Goal: Information Seeking & Learning: Learn about a topic

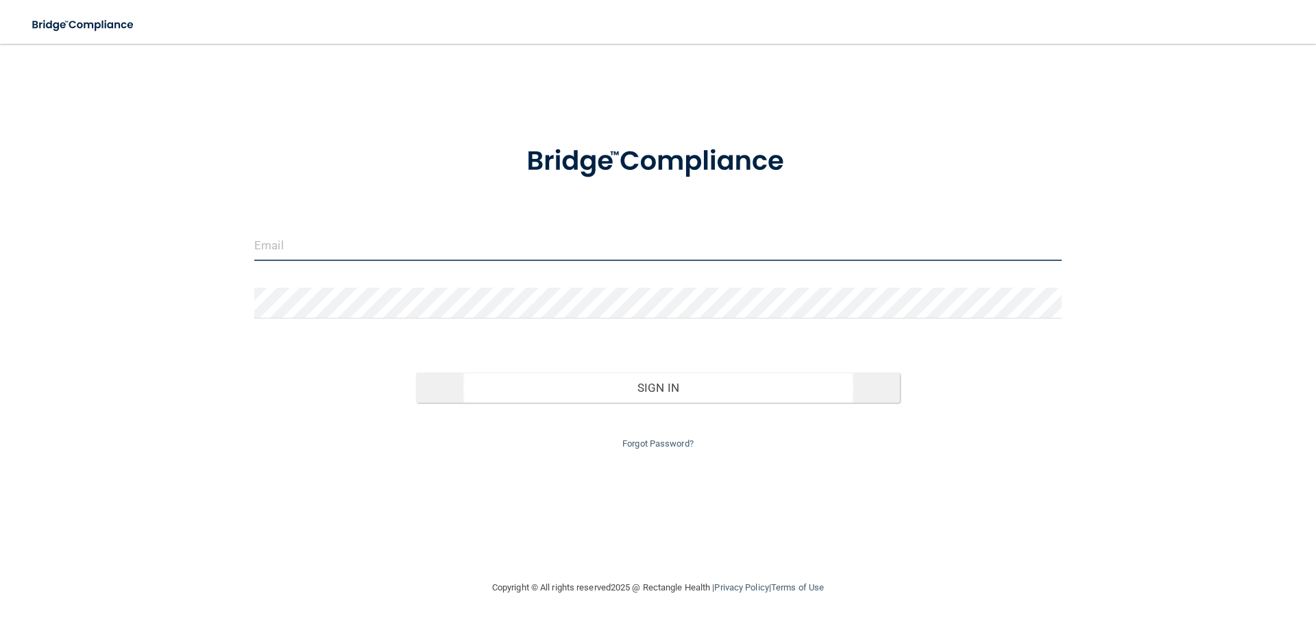
type input "[EMAIL_ADDRESS][DOMAIN_NAME]"
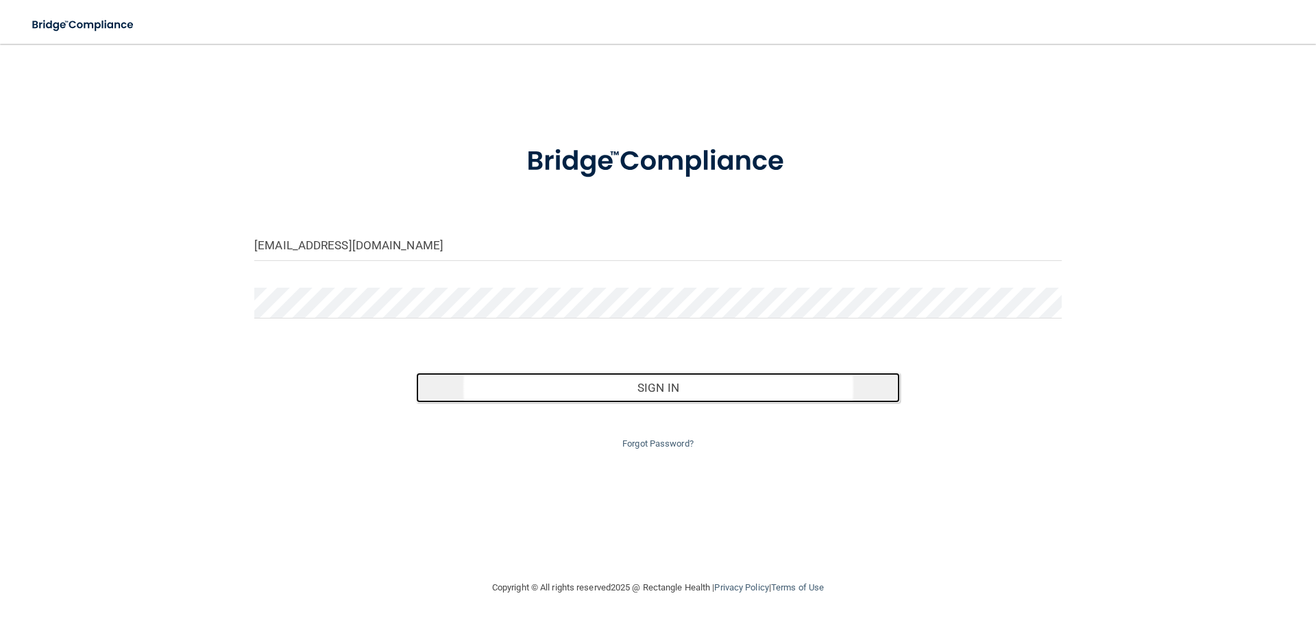
click at [627, 393] on button "Sign In" at bounding box center [658, 388] width 485 height 30
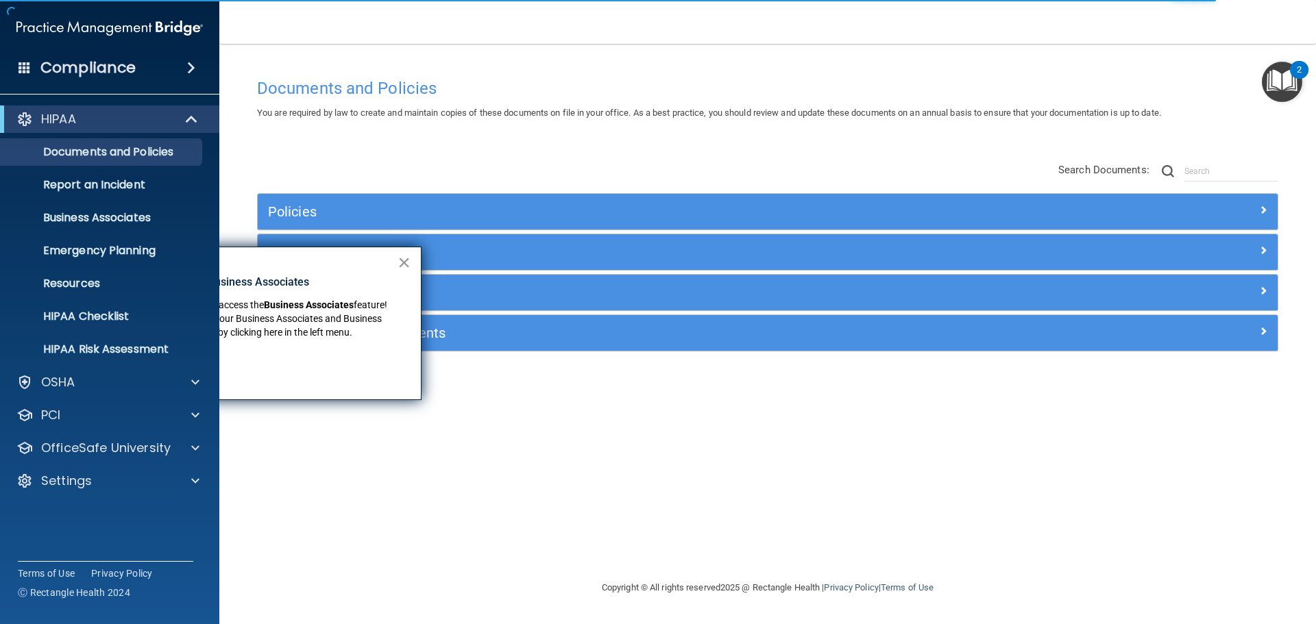
click at [406, 261] on button "×" at bounding box center [404, 263] width 13 height 22
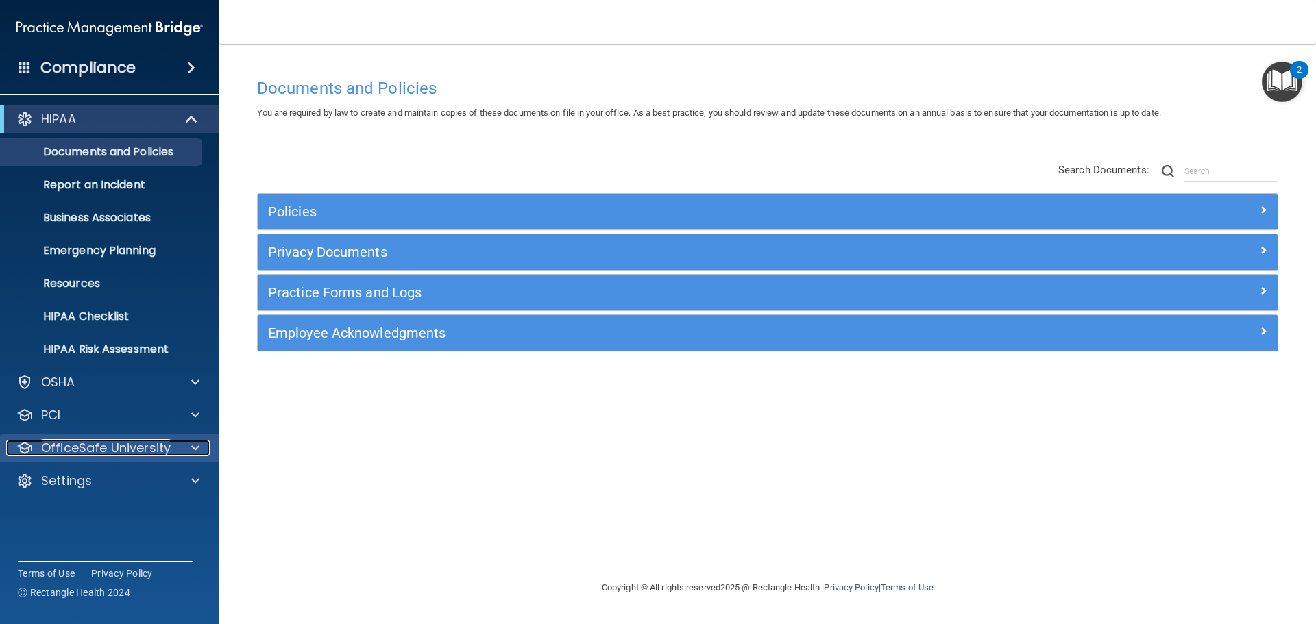
click at [200, 447] on div at bounding box center [193, 448] width 34 height 16
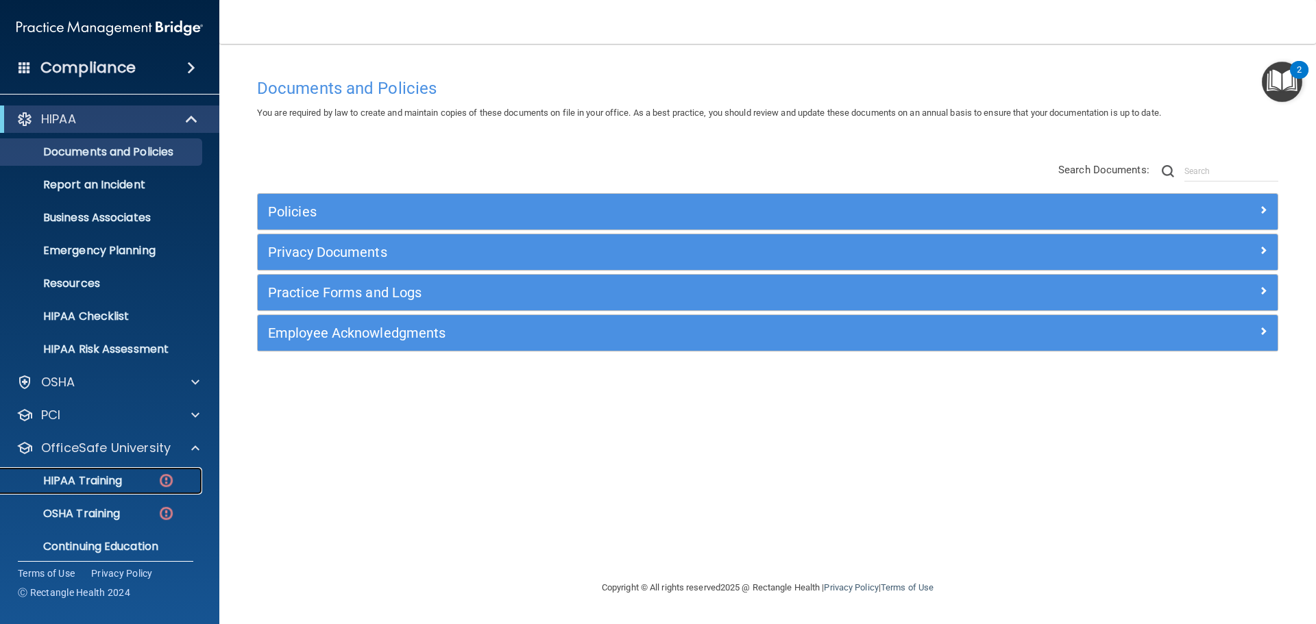
click at [99, 475] on p "HIPAA Training" at bounding box center [65, 481] width 113 height 14
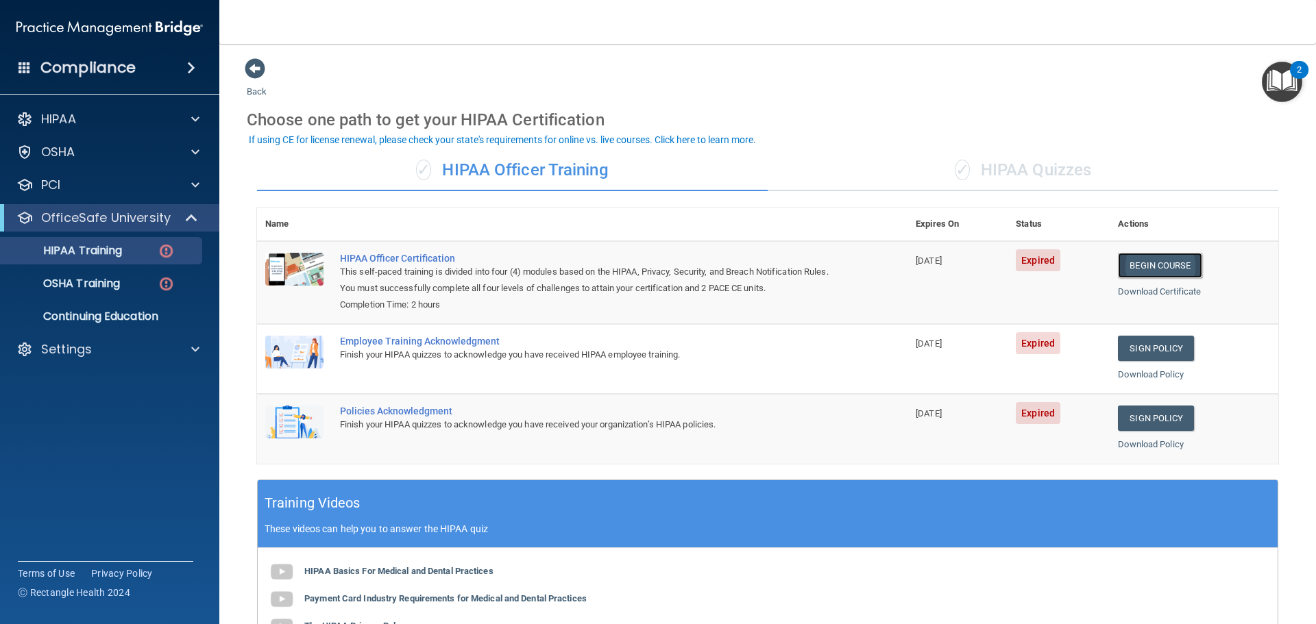
click at [1158, 261] on link "Begin Course" at bounding box center [1160, 265] width 84 height 25
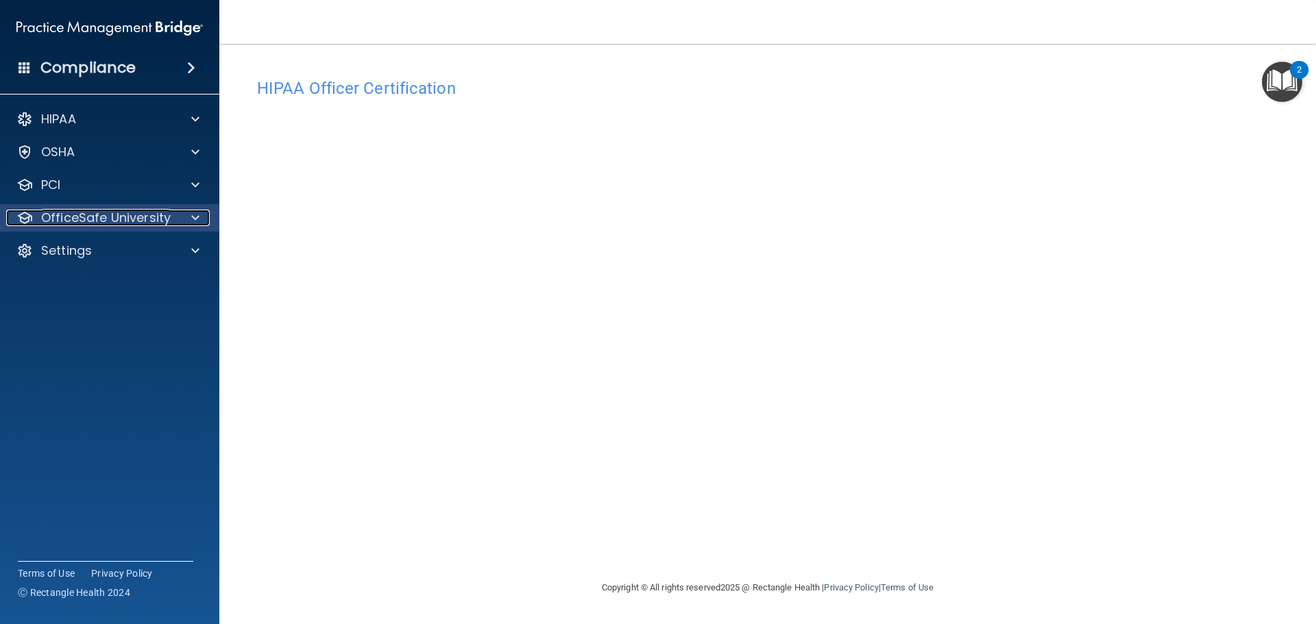
click at [197, 221] on span at bounding box center [195, 218] width 8 height 16
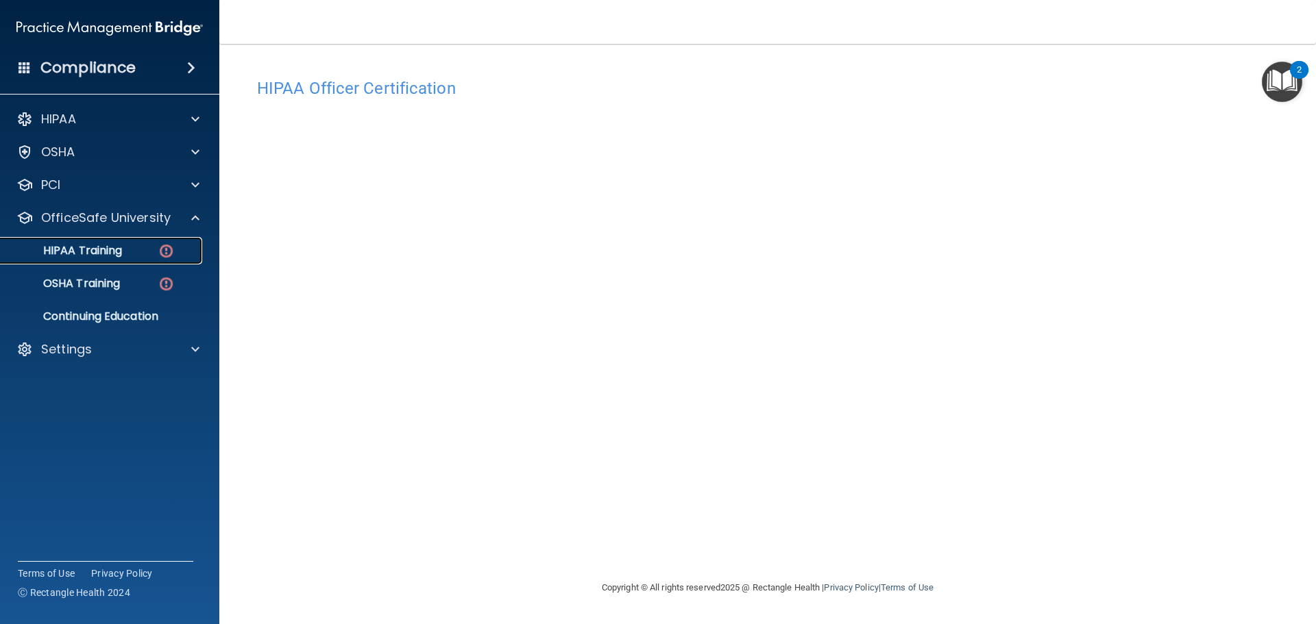
click at [80, 250] on p "HIPAA Training" at bounding box center [65, 251] width 113 height 14
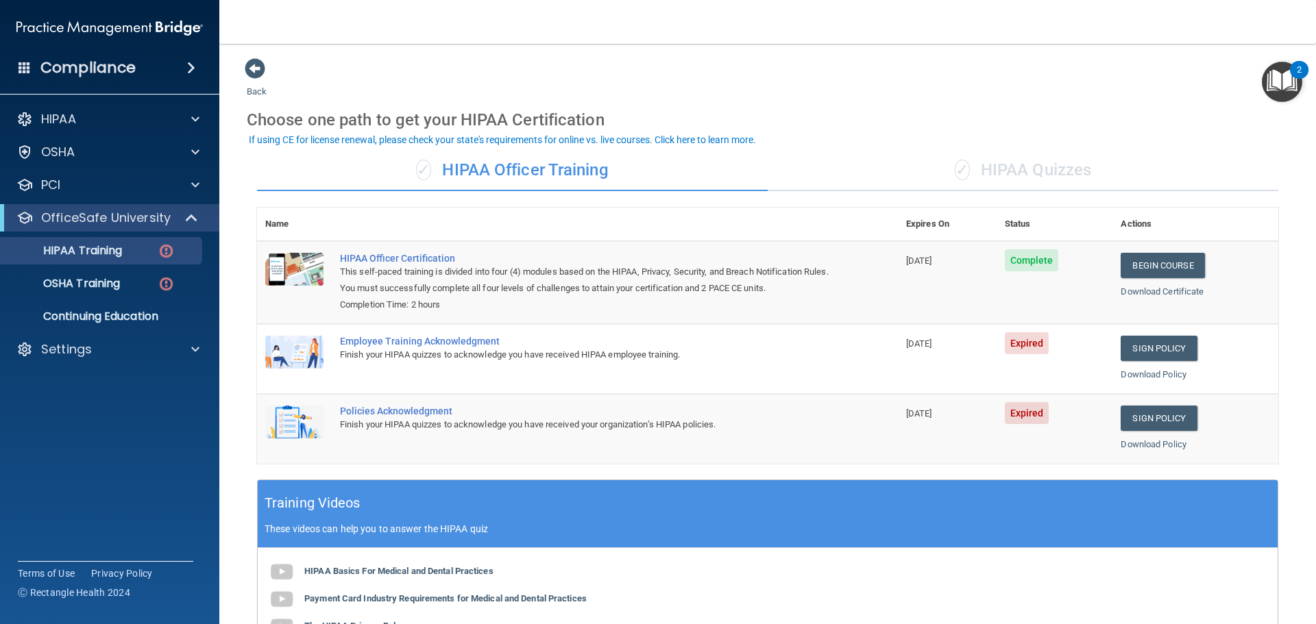
click at [1016, 348] on span "Expired" at bounding box center [1027, 343] width 45 height 22
click at [1150, 350] on link "Sign Policy" at bounding box center [1159, 348] width 76 height 25
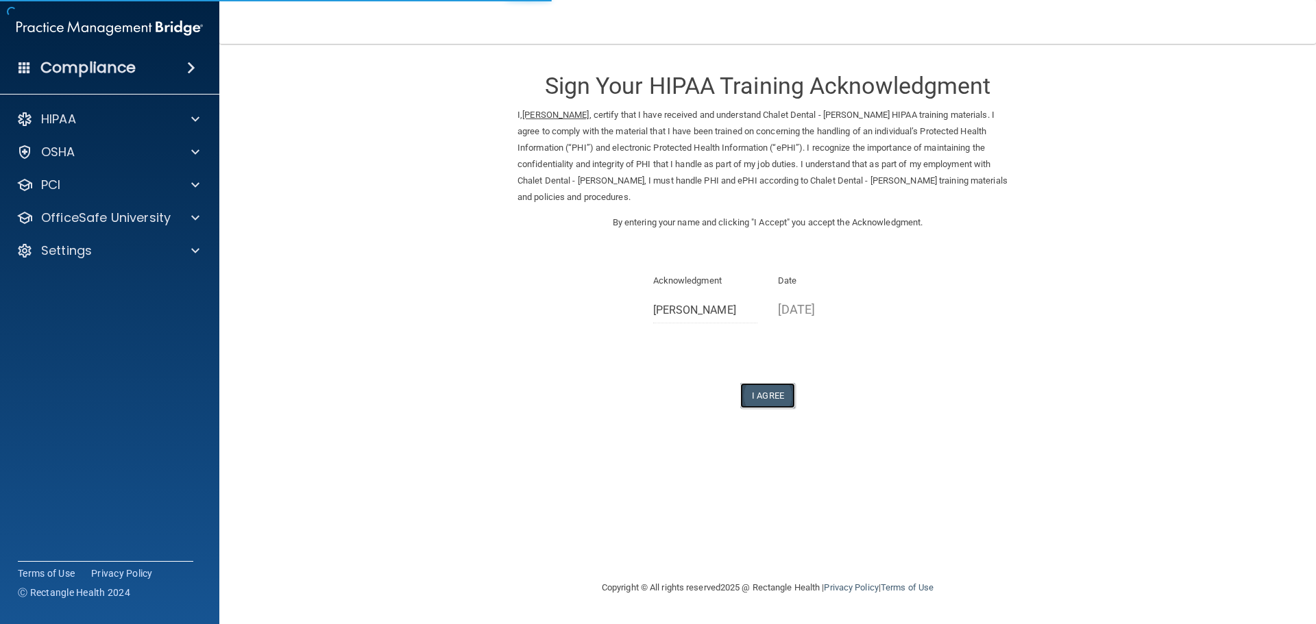
click at [771, 397] on button "I Agree" at bounding box center [767, 395] width 55 height 25
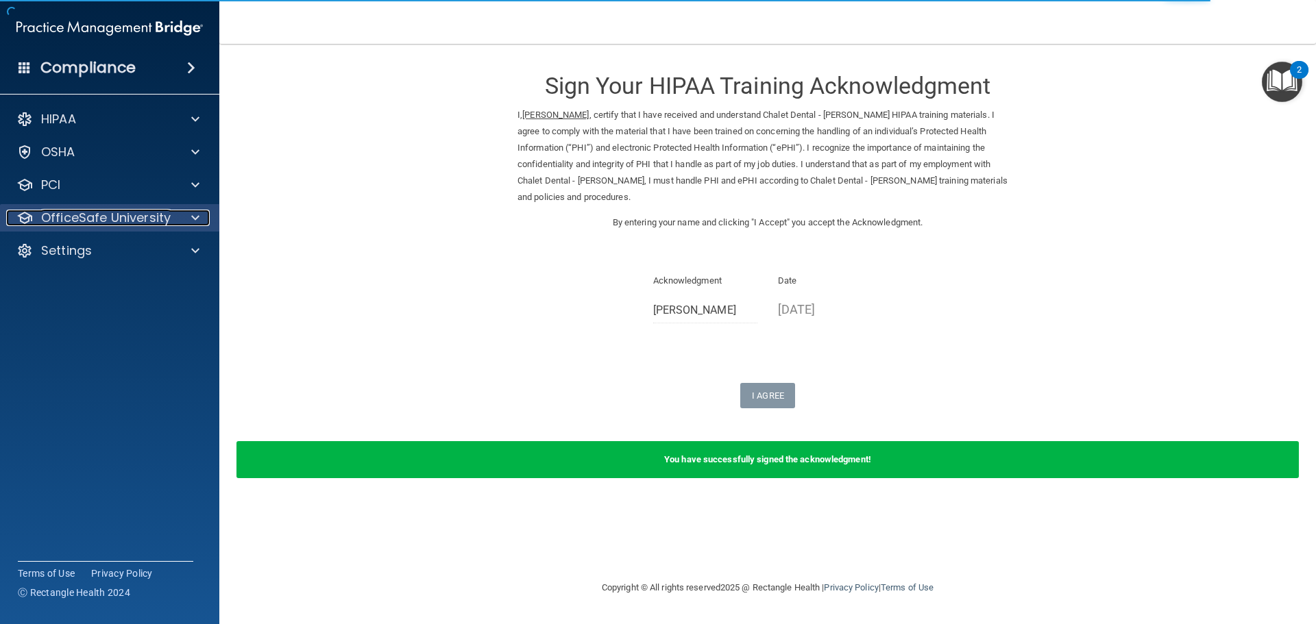
click at [201, 213] on div at bounding box center [193, 218] width 34 height 16
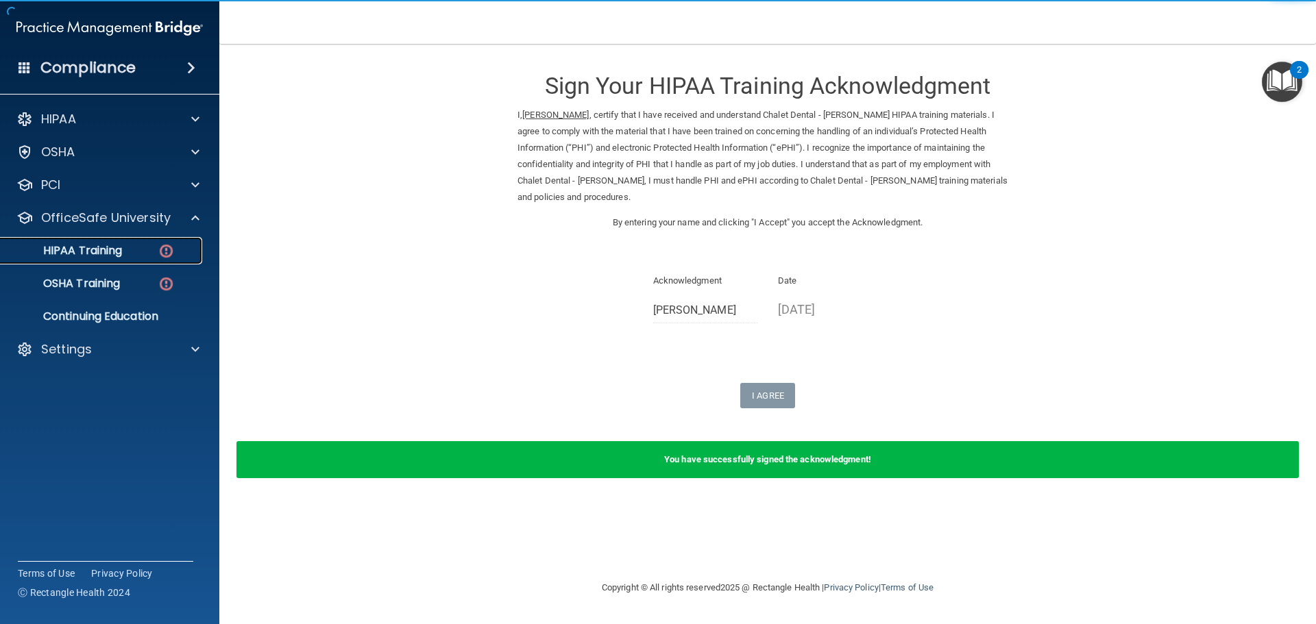
drag, startPoint x: 108, startPoint y: 249, endPoint x: 122, endPoint y: 243, distance: 14.8
click at [109, 248] on p "HIPAA Training" at bounding box center [65, 251] width 113 height 14
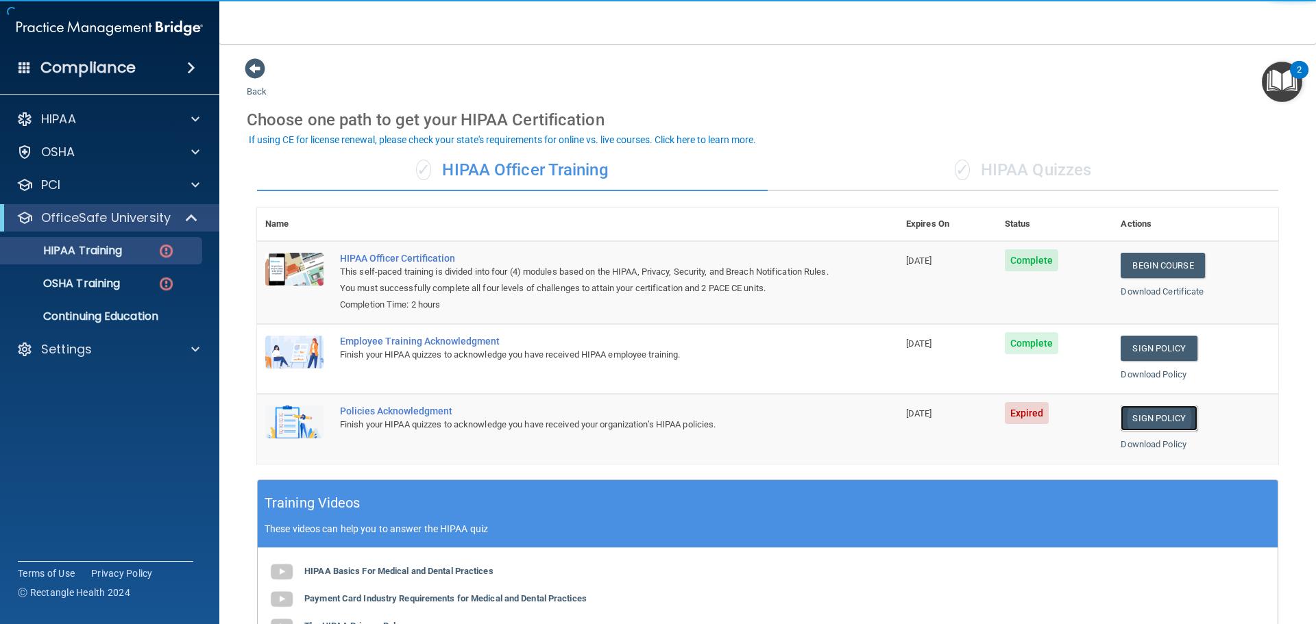
click at [1159, 414] on link "Sign Policy" at bounding box center [1159, 418] width 76 height 25
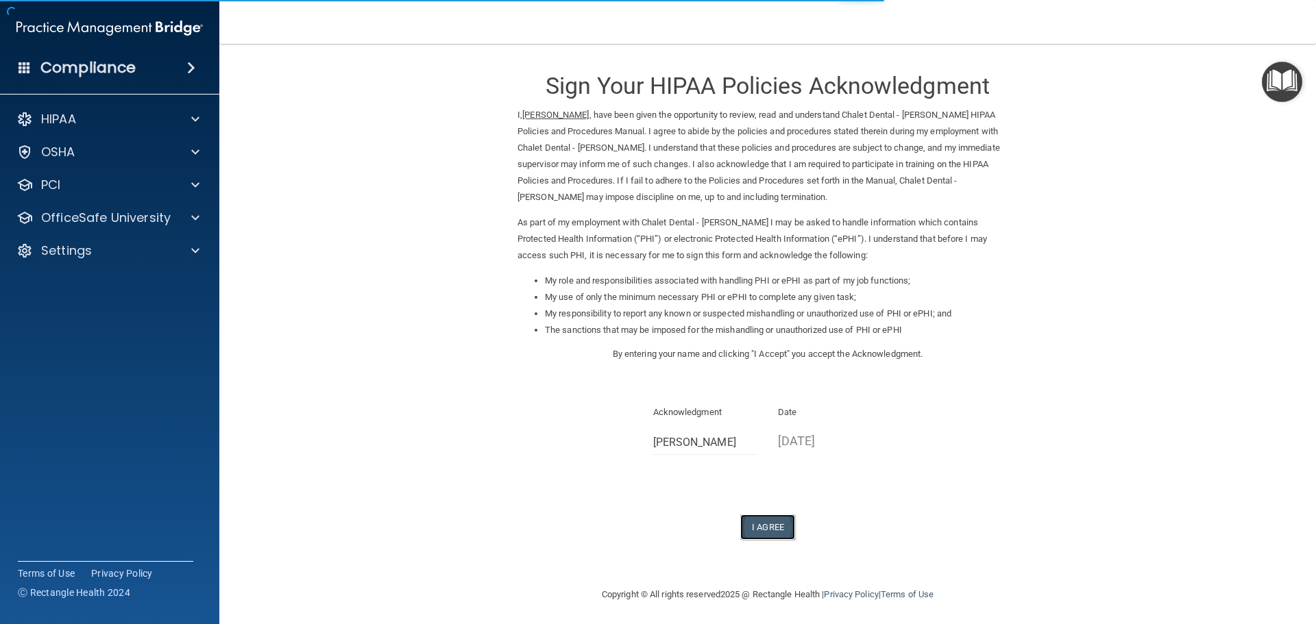
click at [768, 527] on button "I Agree" at bounding box center [767, 527] width 55 height 25
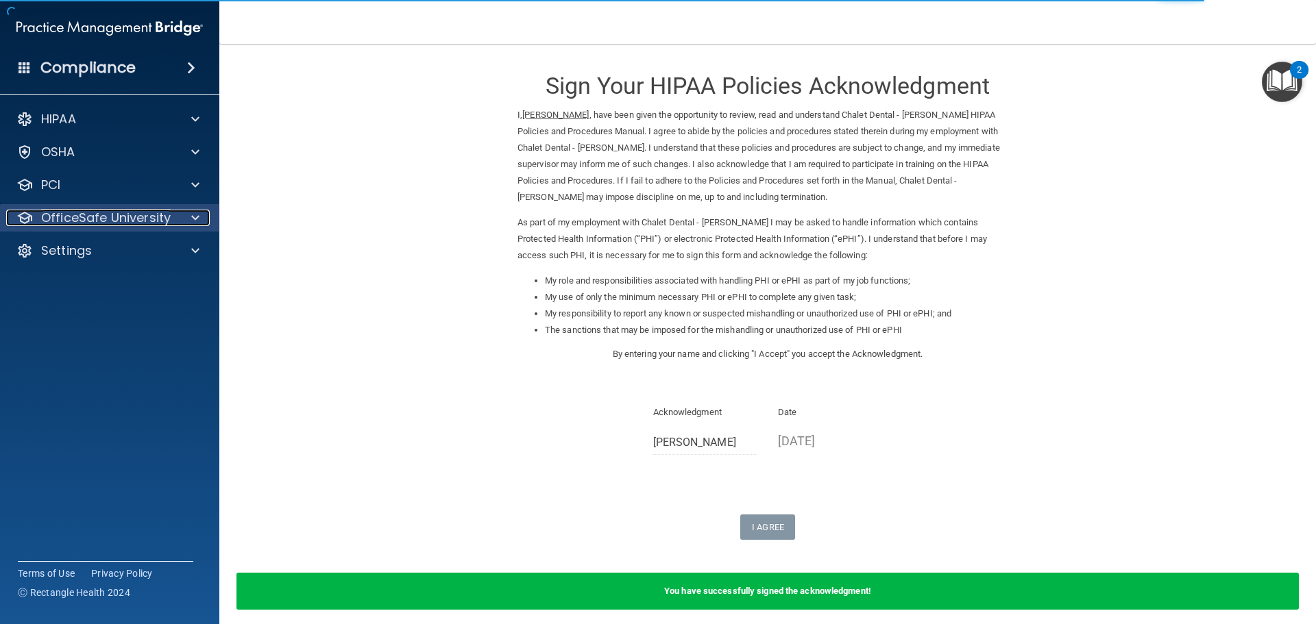
click at [201, 219] on div at bounding box center [193, 218] width 34 height 16
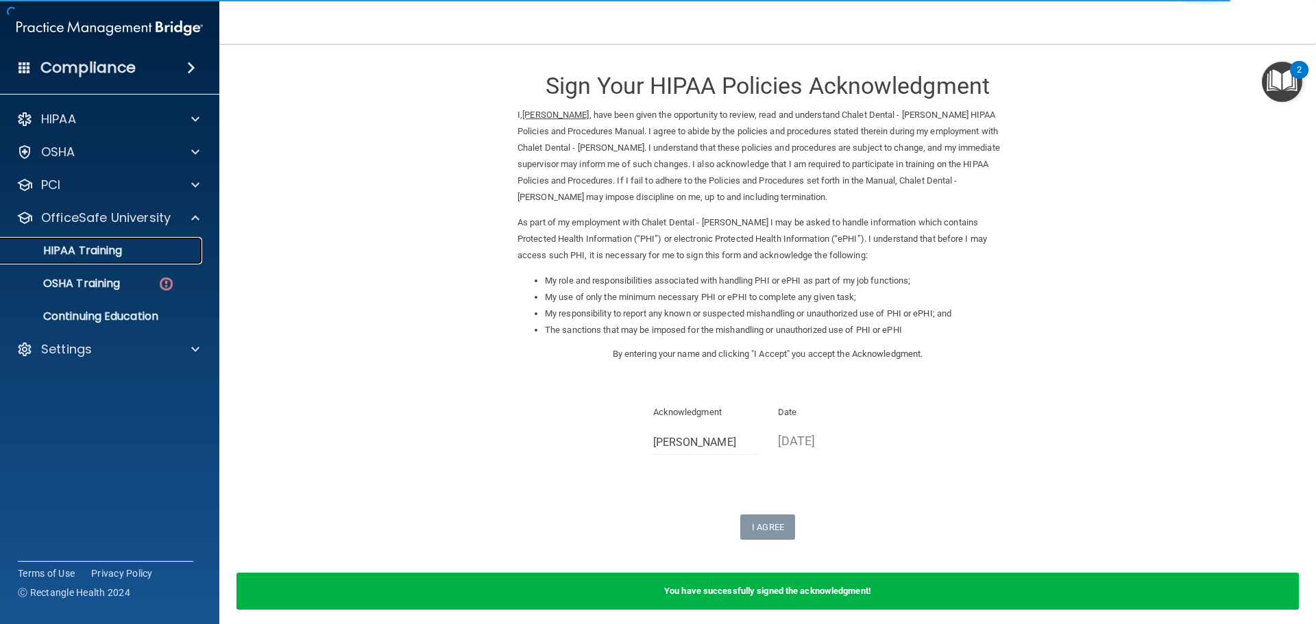
click at [103, 247] on p "HIPAA Training" at bounding box center [65, 251] width 113 height 14
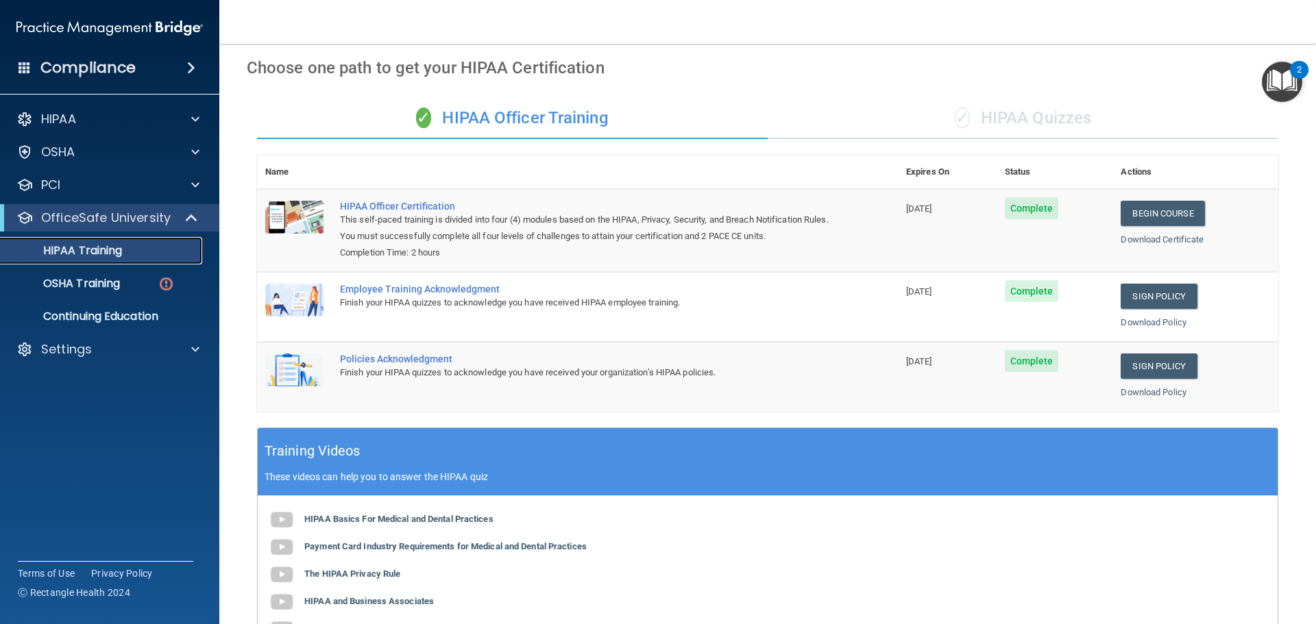
scroll to position [8, 0]
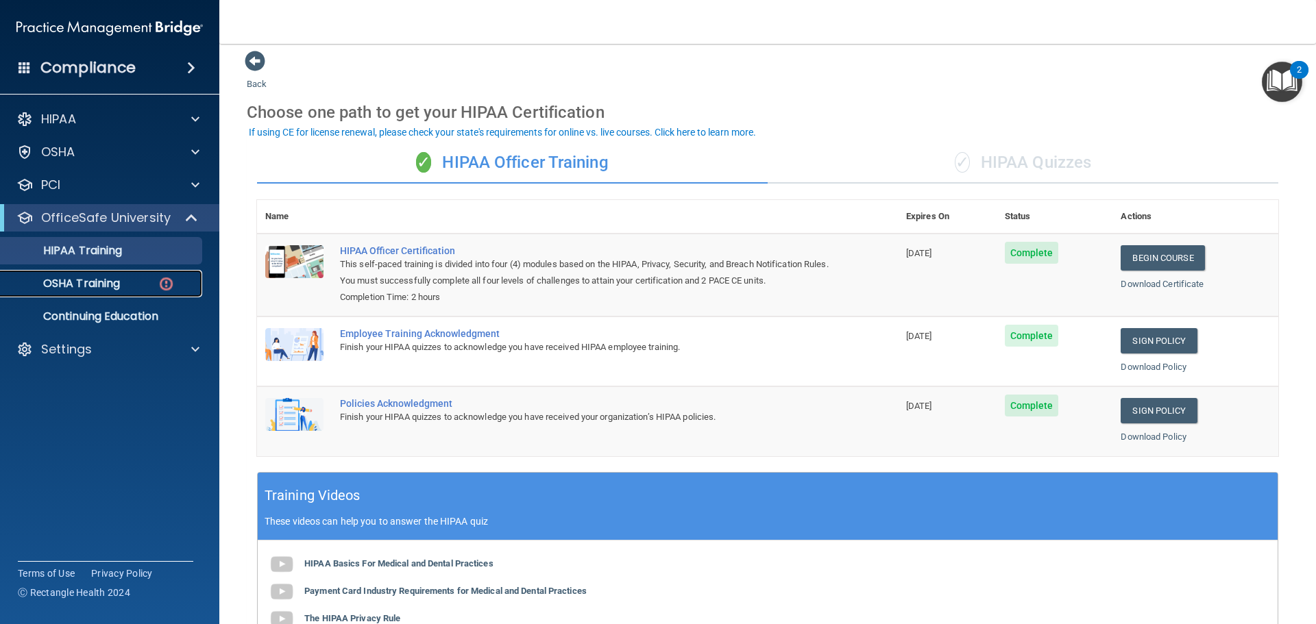
click at [86, 280] on p "OSHA Training" at bounding box center [64, 284] width 111 height 14
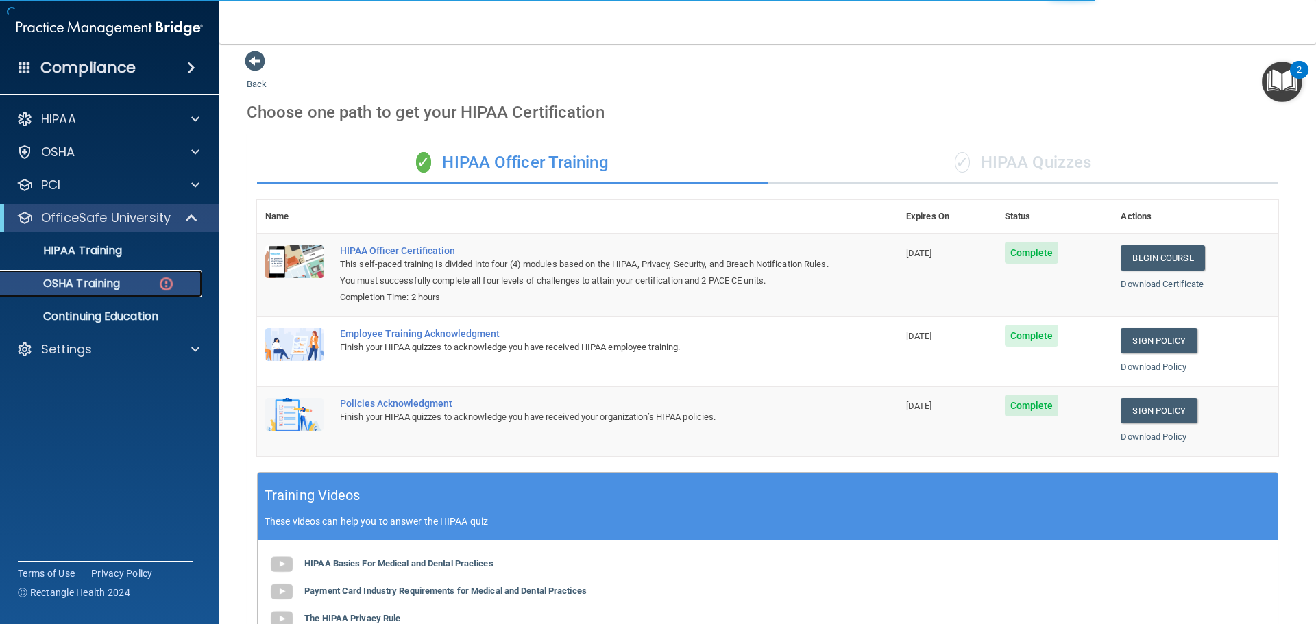
scroll to position [8, 0]
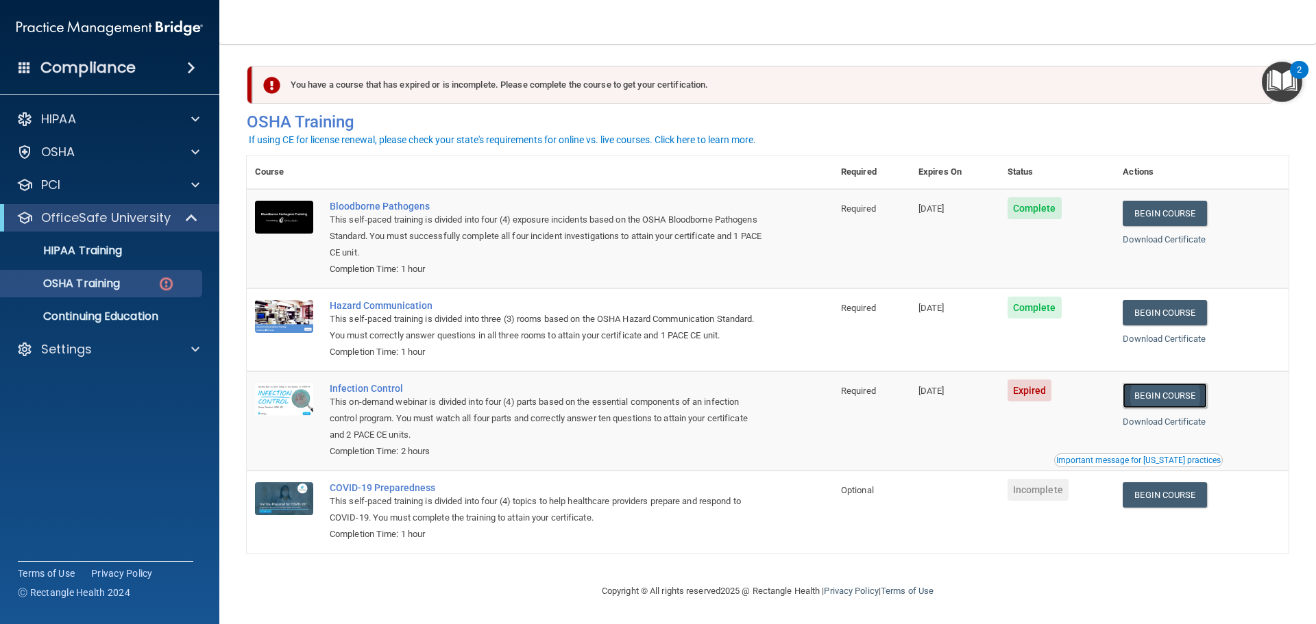
click at [1156, 409] on link "Begin Course" at bounding box center [1165, 395] width 84 height 25
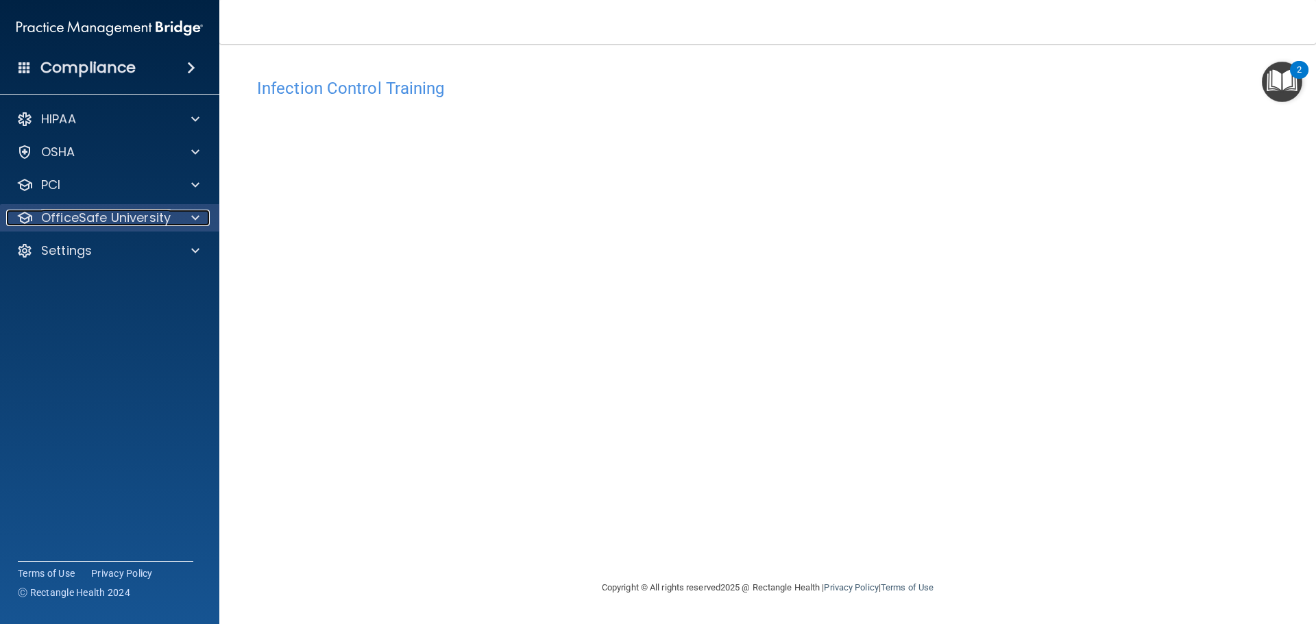
click at [110, 214] on p "OfficeSafe University" at bounding box center [106, 218] width 130 height 16
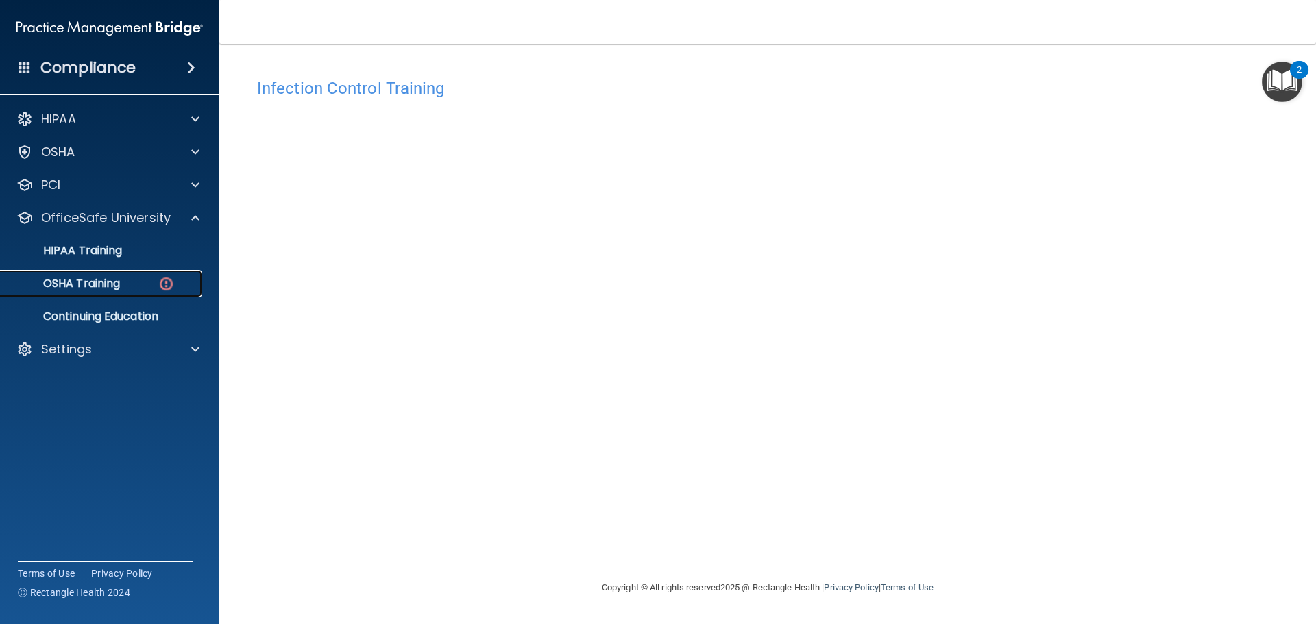
click at [96, 280] on p "OSHA Training" at bounding box center [64, 284] width 111 height 14
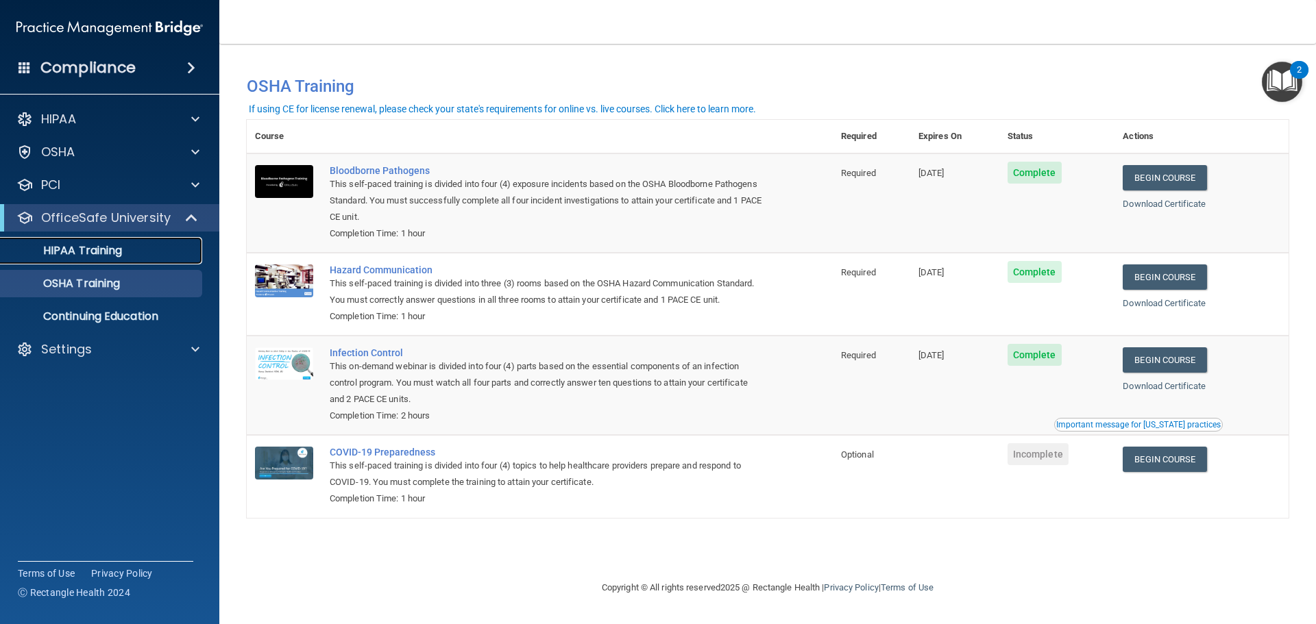
click at [64, 246] on p "HIPAA Training" at bounding box center [65, 251] width 113 height 14
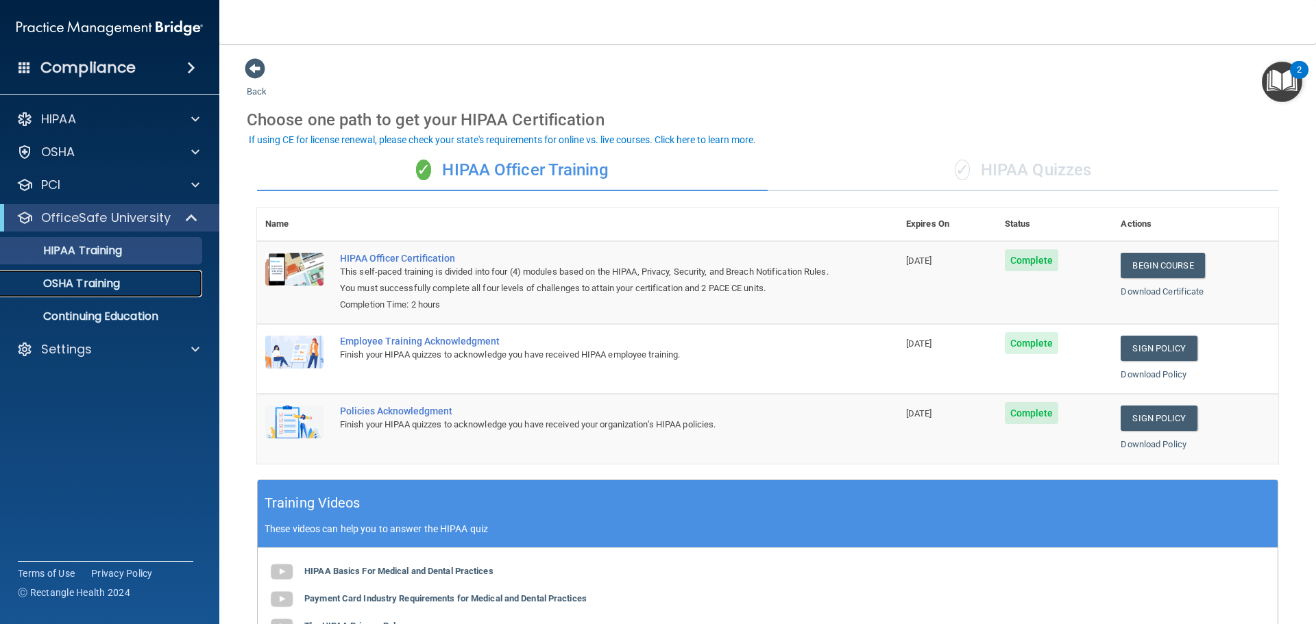
click at [78, 291] on link "OSHA Training" at bounding box center [94, 283] width 216 height 27
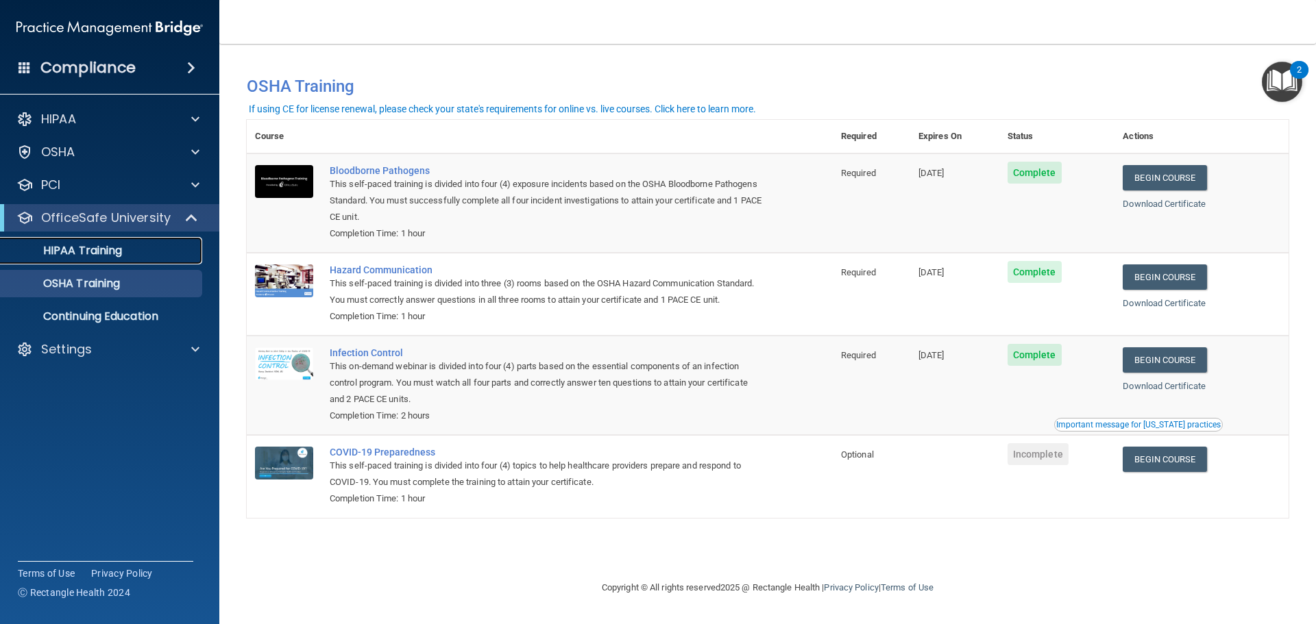
click at [100, 250] on p "HIPAA Training" at bounding box center [65, 251] width 113 height 14
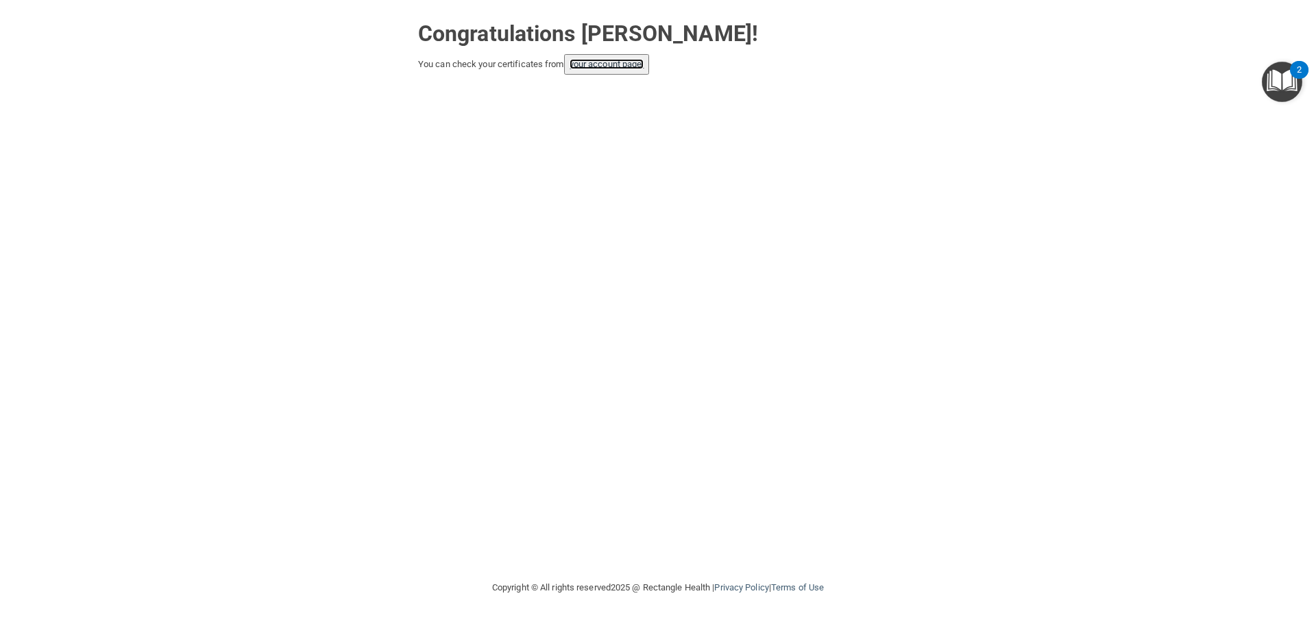
click at [617, 69] on link "your account page!" at bounding box center [607, 64] width 75 height 10
